Goal: Information Seeking & Learning: Learn about a topic

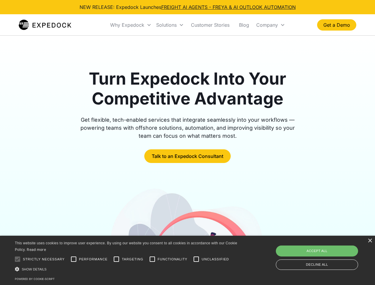
click at [131, 25] on div "Why Expedock" at bounding box center [127, 25] width 34 height 6
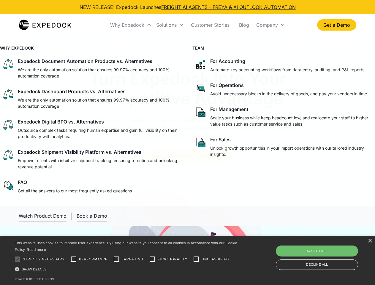
click at [170, 25] on div "Solutions" at bounding box center [166, 25] width 20 height 6
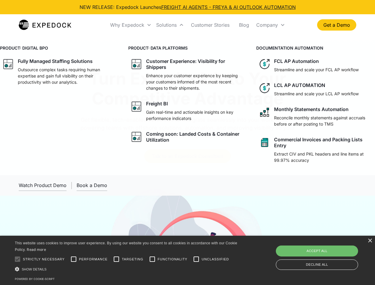
click at [271, 25] on div "Company" at bounding box center [267, 25] width 22 height 6
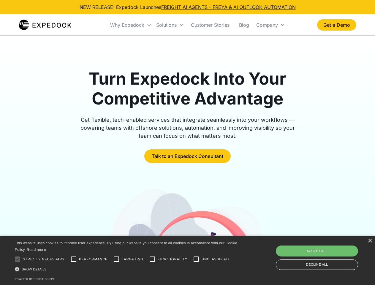
click at [18, 259] on div at bounding box center [18, 259] width 12 height 12
click at [74, 259] on input "Performance" at bounding box center [74, 259] width 12 height 12
checkbox input "true"
click at [116, 259] on input "Targeting" at bounding box center [116, 259] width 12 height 12
checkbox input "true"
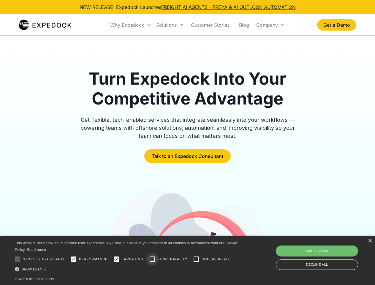
click at [152, 259] on input "Functionality" at bounding box center [152, 259] width 12 height 12
checkbox input "true"
click at [196, 259] on input "Unclassified" at bounding box center [196, 259] width 12 height 12
checkbox input "true"
click at [127, 269] on div "Show details Hide details" at bounding box center [127, 269] width 225 height 6
